Goal: Transaction & Acquisition: Purchase product/service

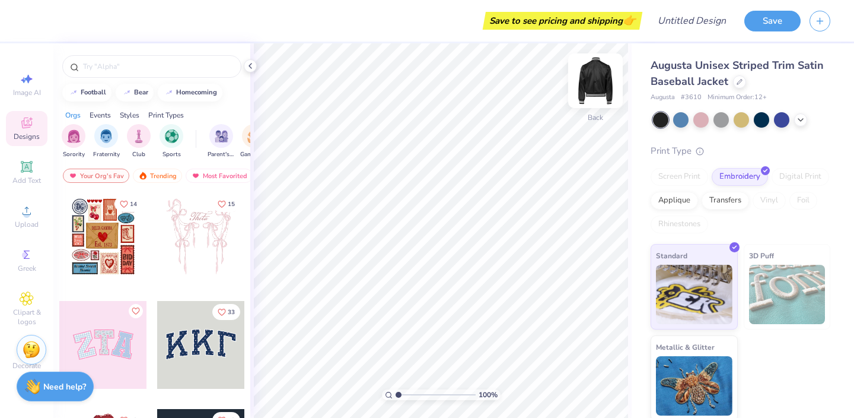
click at [604, 104] on div at bounding box center [595, 80] width 55 height 55
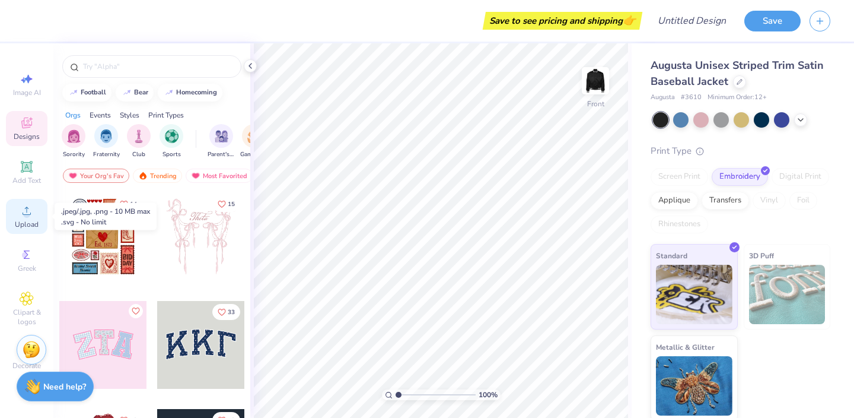
click at [30, 222] on span "Upload" at bounding box center [27, 223] width 24 height 9
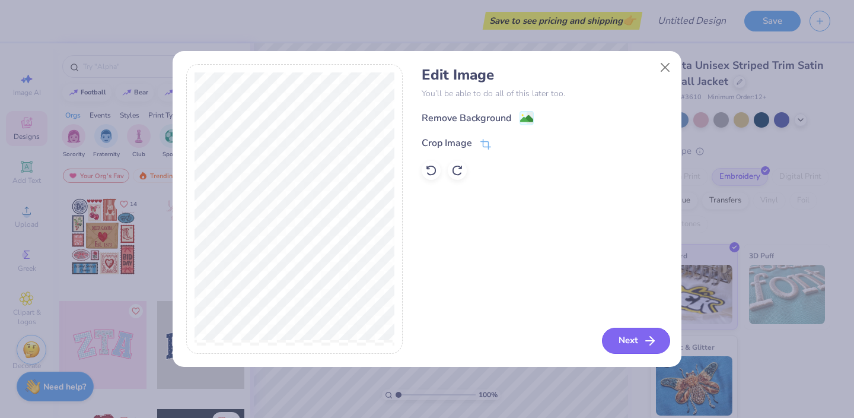
click at [625, 338] on button "Next" at bounding box center [636, 340] width 68 height 26
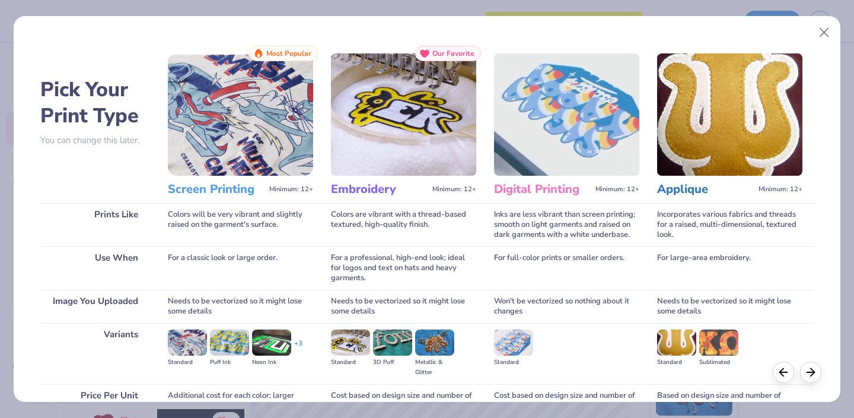
scroll to position [114, 0]
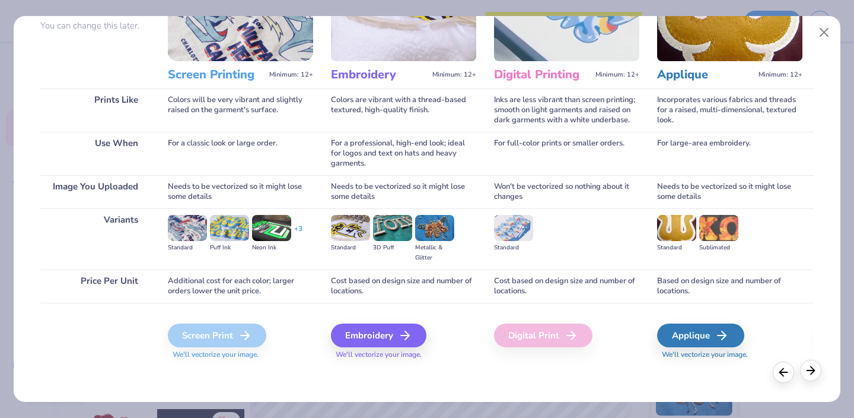
click at [813, 368] on icon at bounding box center [810, 370] width 13 height 13
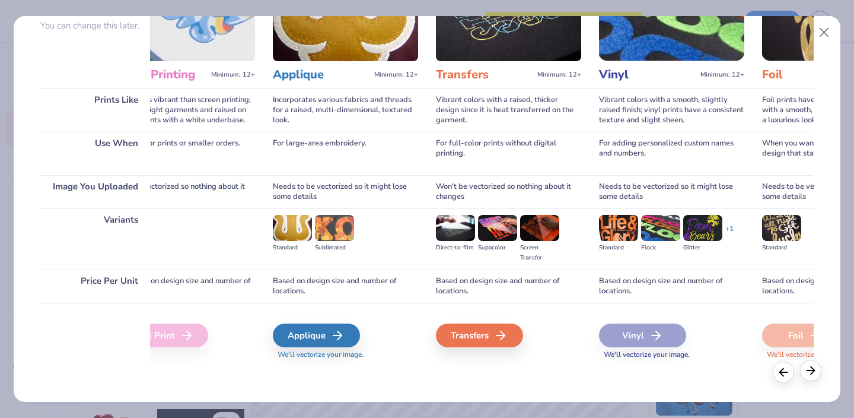
click at [813, 368] on icon at bounding box center [810, 370] width 13 height 13
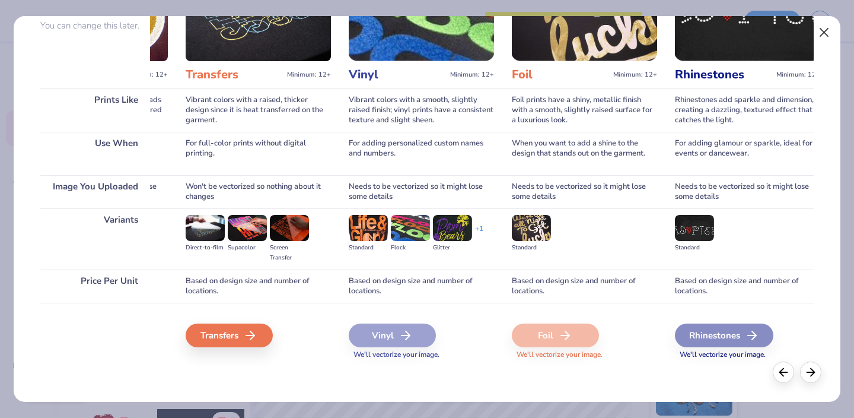
scroll to position [0, 658]
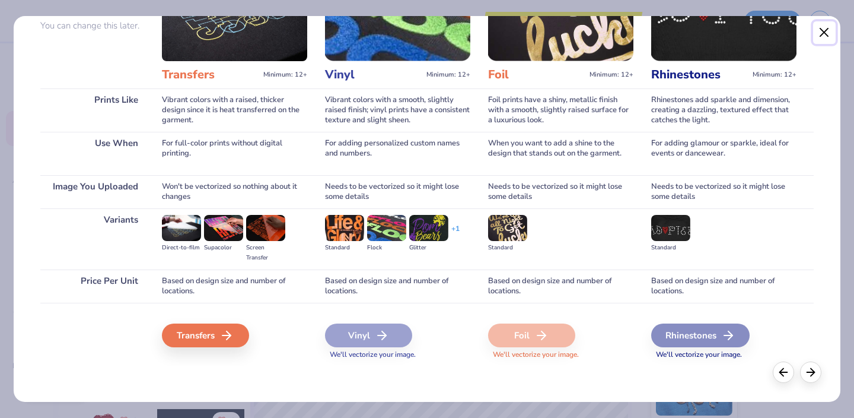
click at [825, 37] on button "Close" at bounding box center [824, 32] width 23 height 23
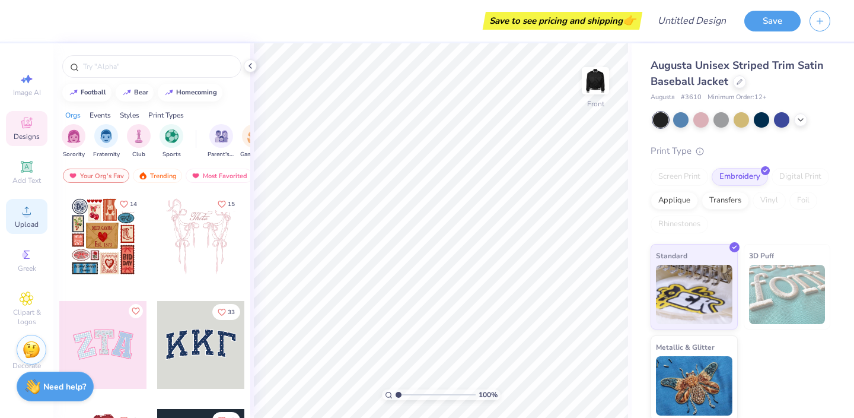
click at [25, 220] on span "Upload" at bounding box center [27, 223] width 24 height 9
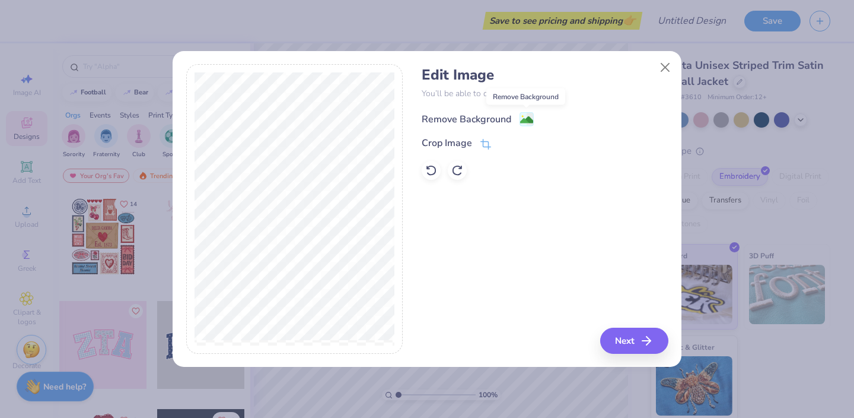
click at [529, 120] on image at bounding box center [526, 119] width 13 height 13
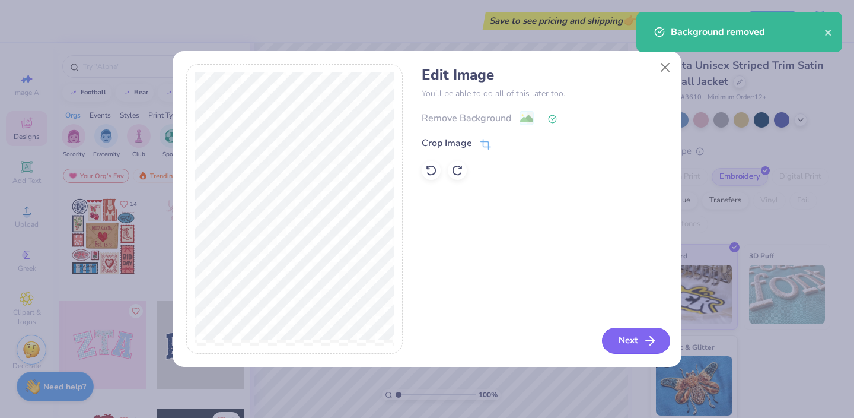
click at [638, 335] on button "Next" at bounding box center [636, 340] width 68 height 26
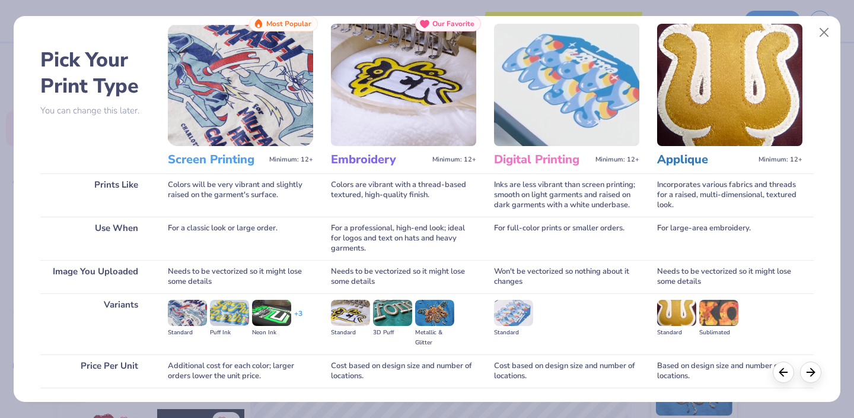
scroll to position [114, 0]
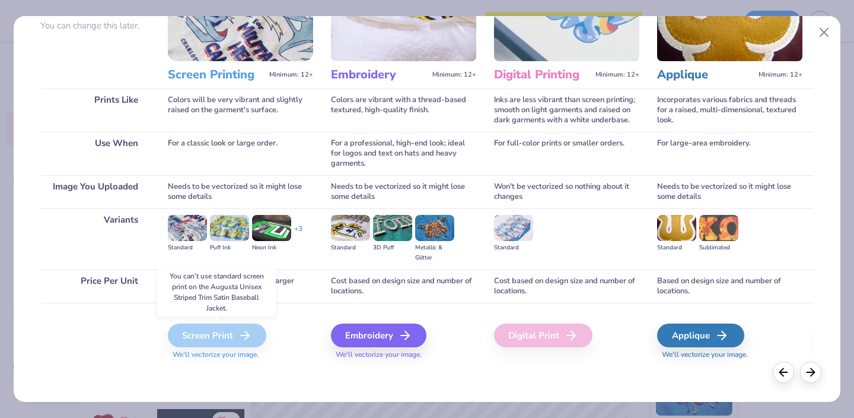
click at [239, 331] on icon at bounding box center [245, 335] width 14 height 14
click at [712, 340] on div "Applique" at bounding box center [702, 335] width 87 height 24
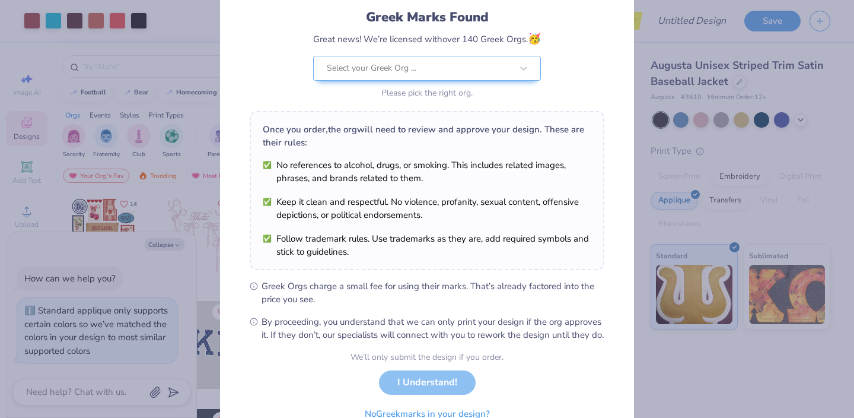
scroll to position [80, 0]
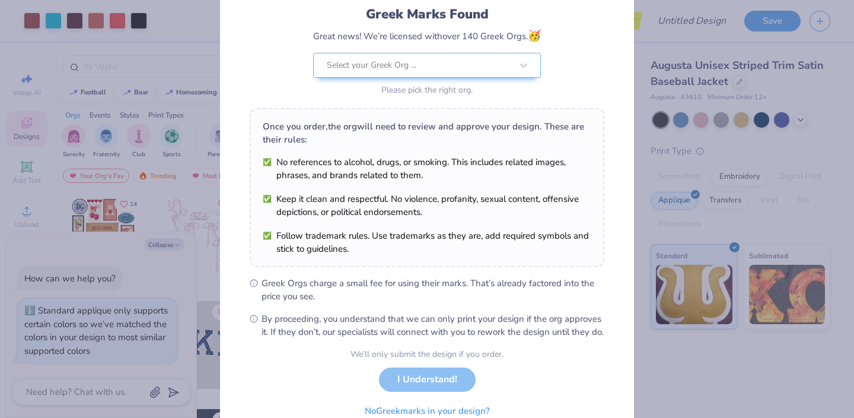
click at [719, 185] on div "Greek Marks Found Great news! We’re licensed with over 140 Greek Orgs. 🥳 Select…" at bounding box center [427, 209] width 854 height 418
click at [441, 391] on div "We’ll only submit the design if you order. I Understand! No Greek marks in your…" at bounding box center [427, 385] width 153 height 75
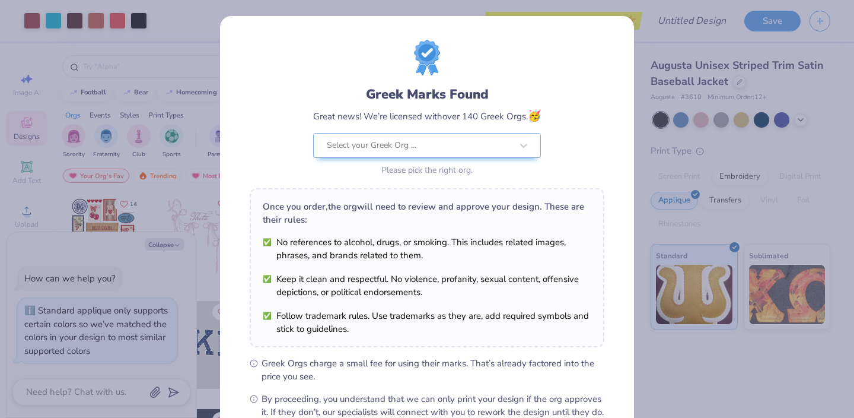
scroll to position [138, 0]
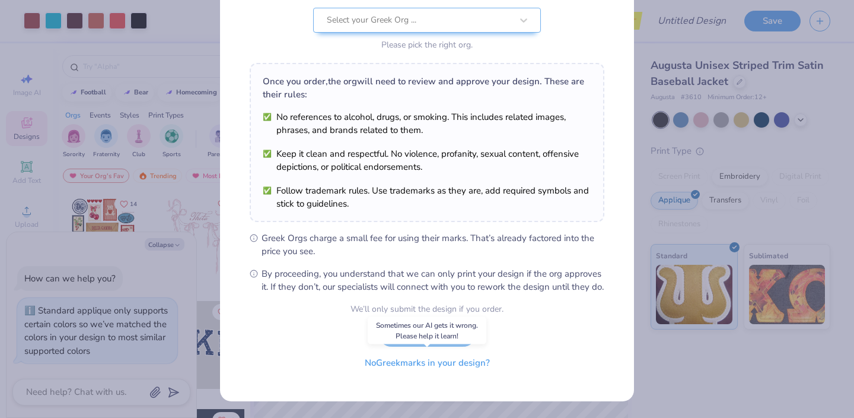
click at [393, 371] on button "No Greek marks in your design?" at bounding box center [427, 363] width 145 height 24
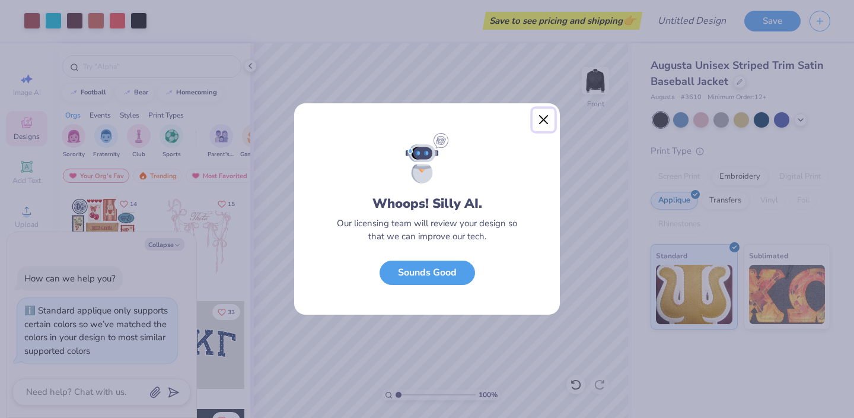
click at [545, 117] on button "Close" at bounding box center [544, 120] width 23 height 23
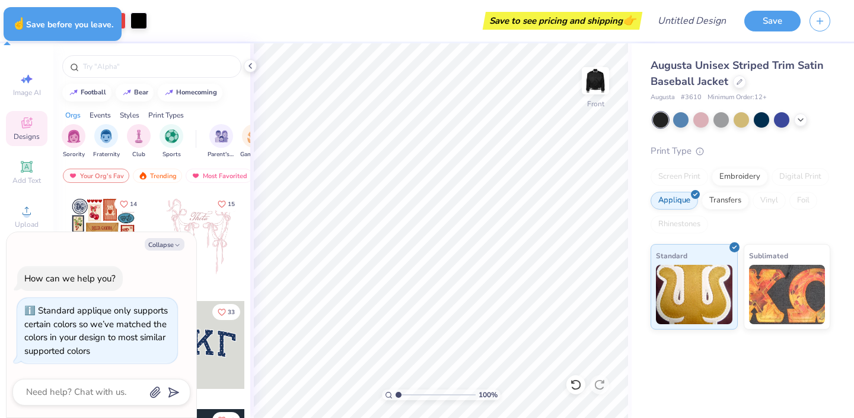
type textarea "x"
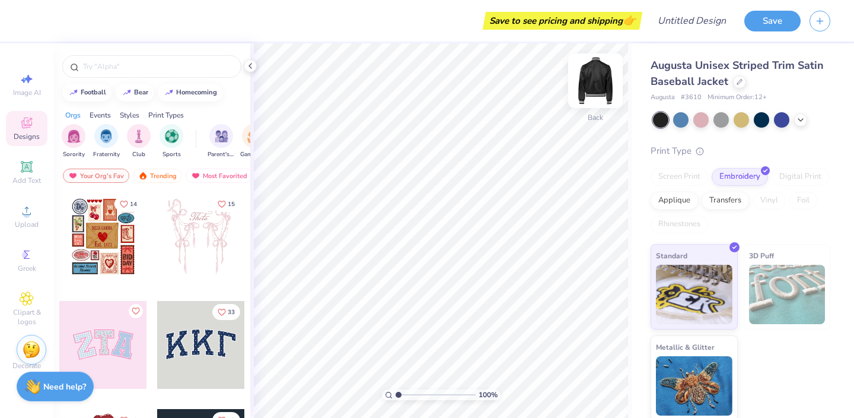
click at [594, 87] on img at bounding box center [595, 80] width 47 height 47
click at [23, 215] on icon at bounding box center [27, 210] width 14 height 14
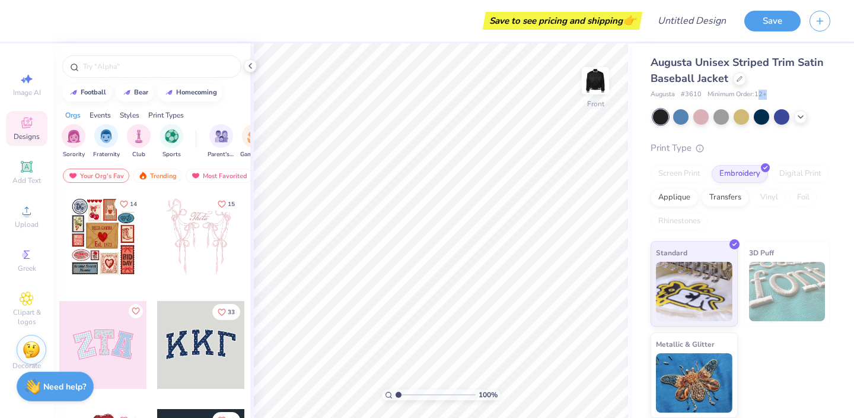
drag, startPoint x: 760, startPoint y: 95, endPoint x: 775, endPoint y: 93, distance: 14.9
click at [775, 93] on div "Augusta # 3610 Minimum Order: 12 +" at bounding box center [741, 95] width 180 height 10
drag, startPoint x: 751, startPoint y: 93, endPoint x: 769, endPoint y: 91, distance: 17.9
click at [769, 91] on div "Augusta # 3610 Minimum Order: 12 +" at bounding box center [741, 95] width 180 height 10
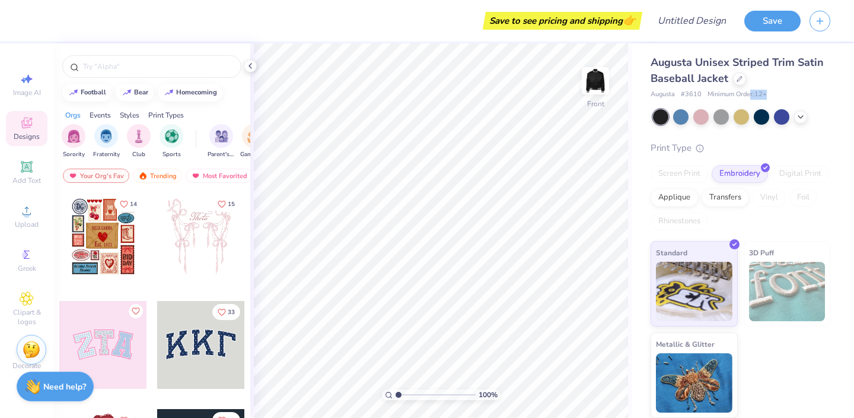
click at [769, 91] on div "Augusta # 3610 Minimum Order: 12 +" at bounding box center [741, 95] width 180 height 10
click at [767, 91] on span "Minimum Order: 12 +" at bounding box center [737, 95] width 59 height 10
drag, startPoint x: 757, startPoint y: 94, endPoint x: 782, endPoint y: 90, distance: 25.8
click at [782, 90] on div "Augusta # 3610 Minimum Order: 12 +" at bounding box center [741, 95] width 180 height 10
click at [779, 85] on div "Augusta Unisex Striped Trim Satin Baseball Jacket" at bounding box center [741, 71] width 180 height 32
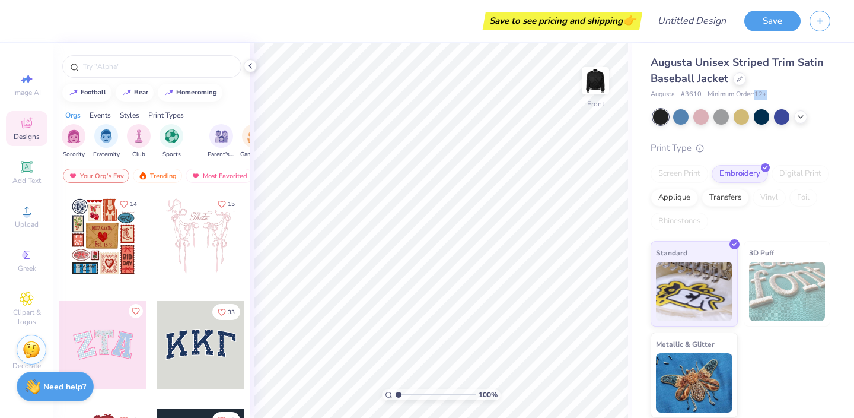
drag, startPoint x: 757, startPoint y: 95, endPoint x: 793, endPoint y: 90, distance: 36.5
click at [793, 90] on div "Augusta # 3610 Minimum Order: 12 +" at bounding box center [741, 95] width 180 height 10
click at [714, 189] on div "Transfers" at bounding box center [725, 196] width 47 height 18
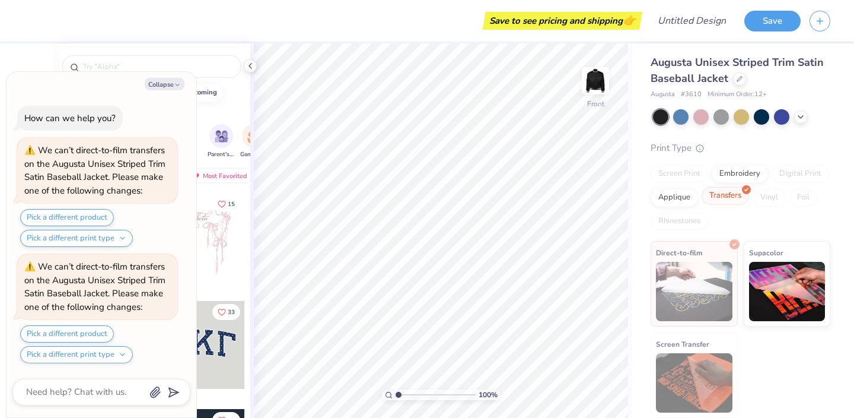
scroll to position [106, 0]
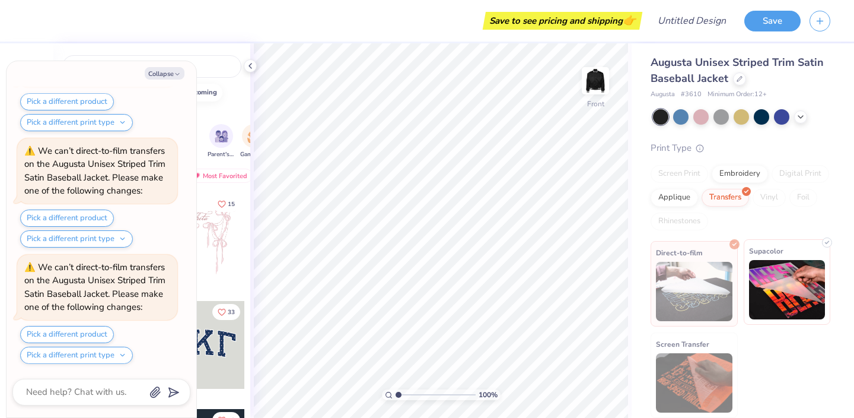
click at [775, 305] on img at bounding box center [787, 289] width 77 height 59
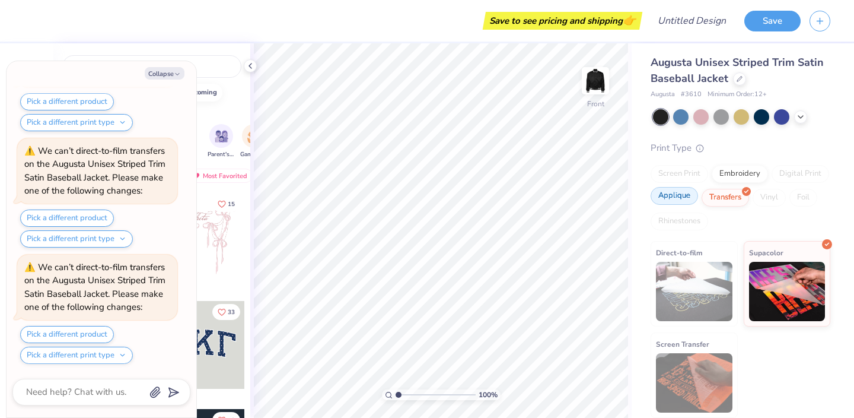
click at [690, 199] on div "Applique" at bounding box center [674, 196] width 47 height 18
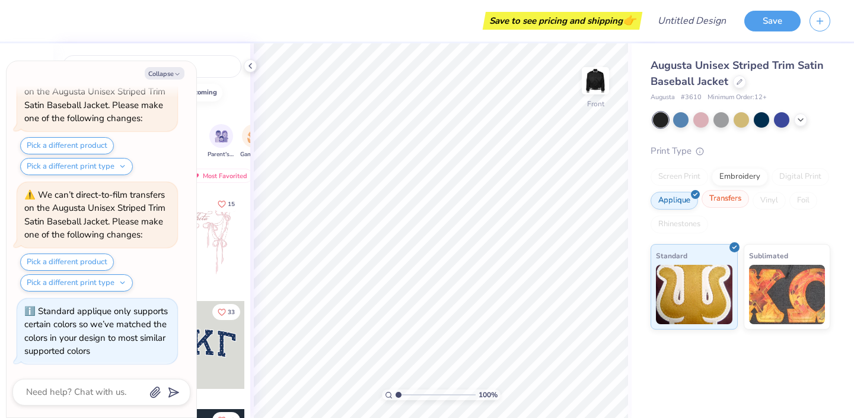
click at [719, 196] on div "Transfers" at bounding box center [725, 199] width 47 height 18
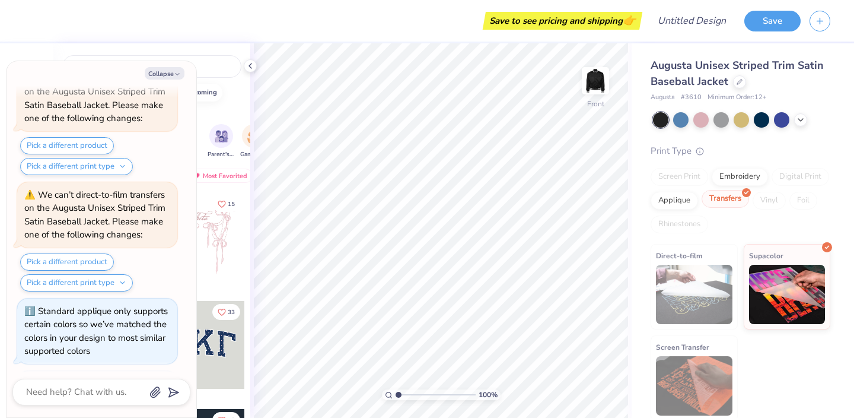
scroll to position [250, 0]
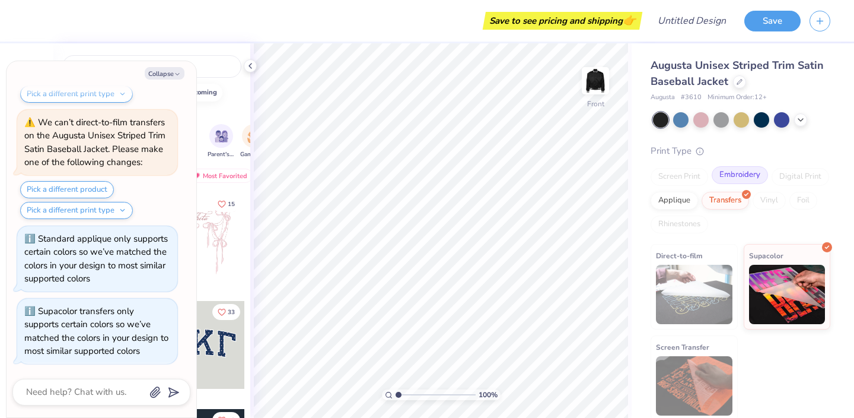
click at [728, 172] on div "Embroidery" at bounding box center [740, 175] width 56 height 18
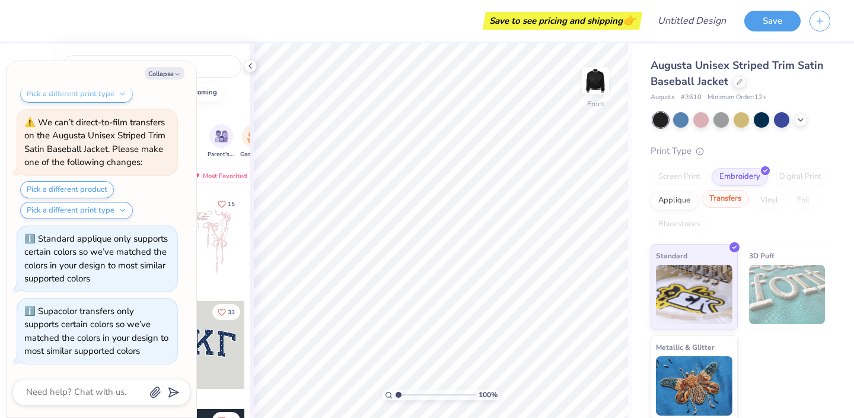
click at [725, 196] on div "Transfers" at bounding box center [725, 199] width 47 height 18
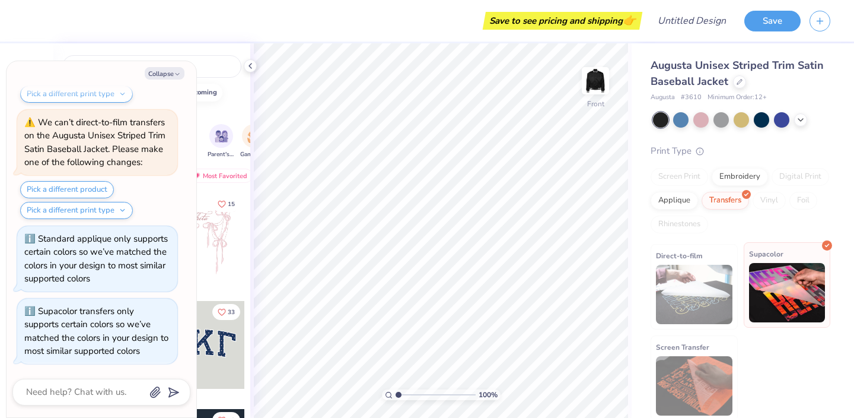
click at [776, 299] on img at bounding box center [787, 292] width 77 height 59
click at [781, 246] on div "Supacolor" at bounding box center [787, 284] width 87 height 85
click at [255, 65] on div at bounding box center [250, 65] width 13 height 13
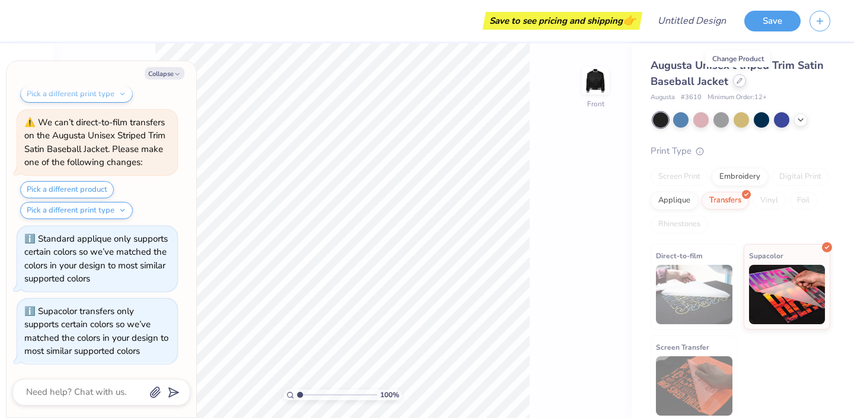
click at [735, 84] on div at bounding box center [739, 80] width 13 height 13
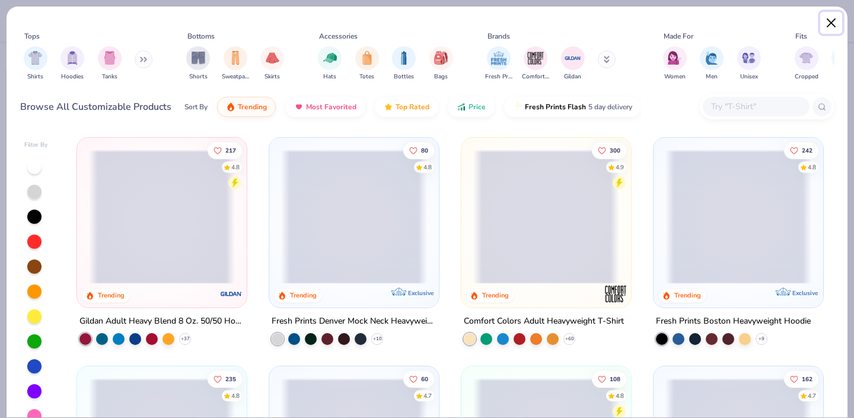
click at [830, 27] on button "Close" at bounding box center [831, 23] width 23 height 23
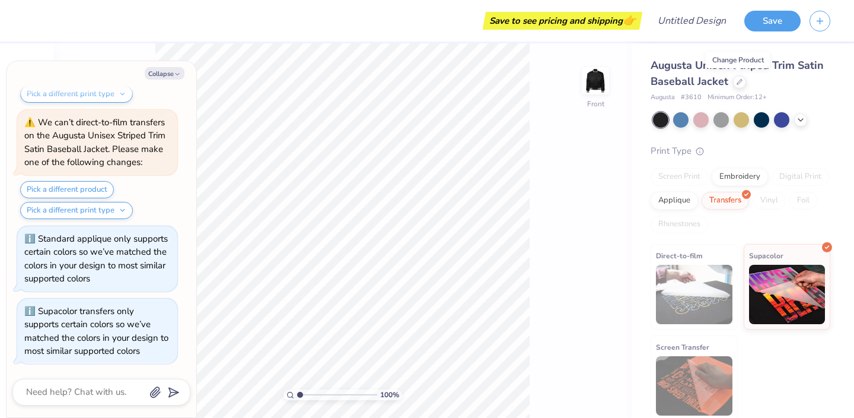
click at [830, 21] on div "Save" at bounding box center [799, 21] width 110 height 42
click at [840, 17] on div "Save" at bounding box center [799, 21] width 110 height 42
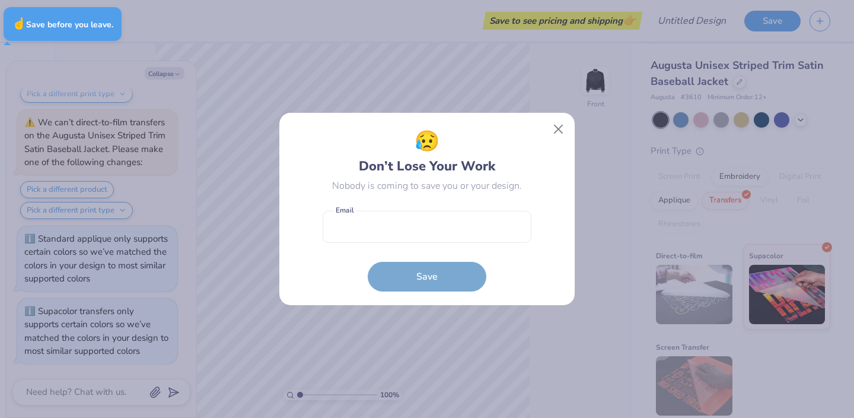
type textarea "x"
